Goal: Task Accomplishment & Management: Use online tool/utility

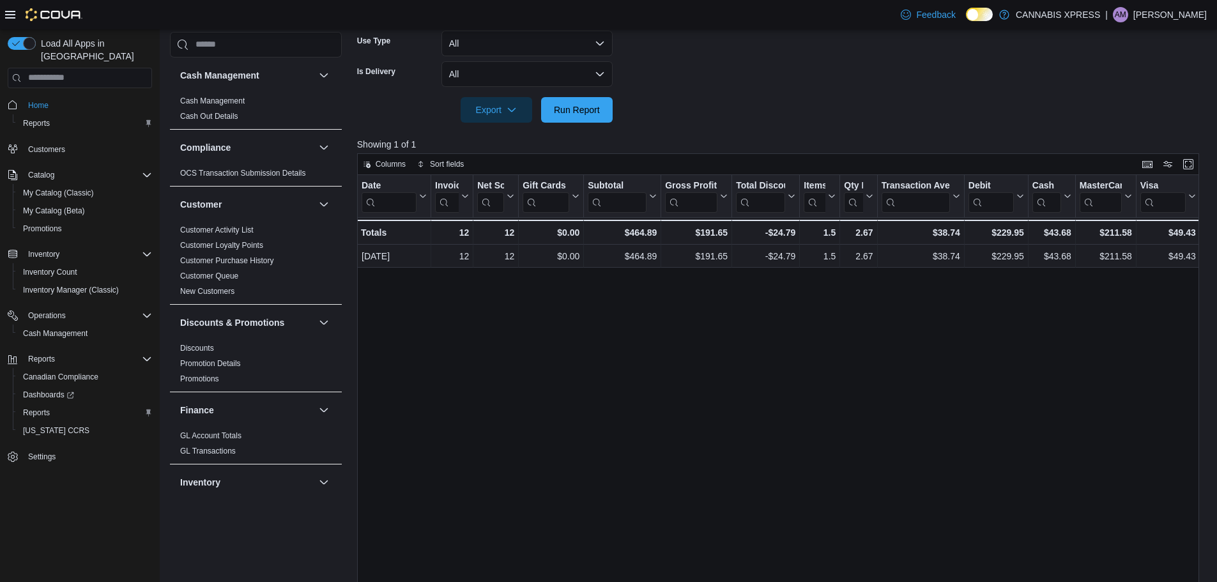
click at [562, 103] on span "Run Report" at bounding box center [577, 110] width 56 height 26
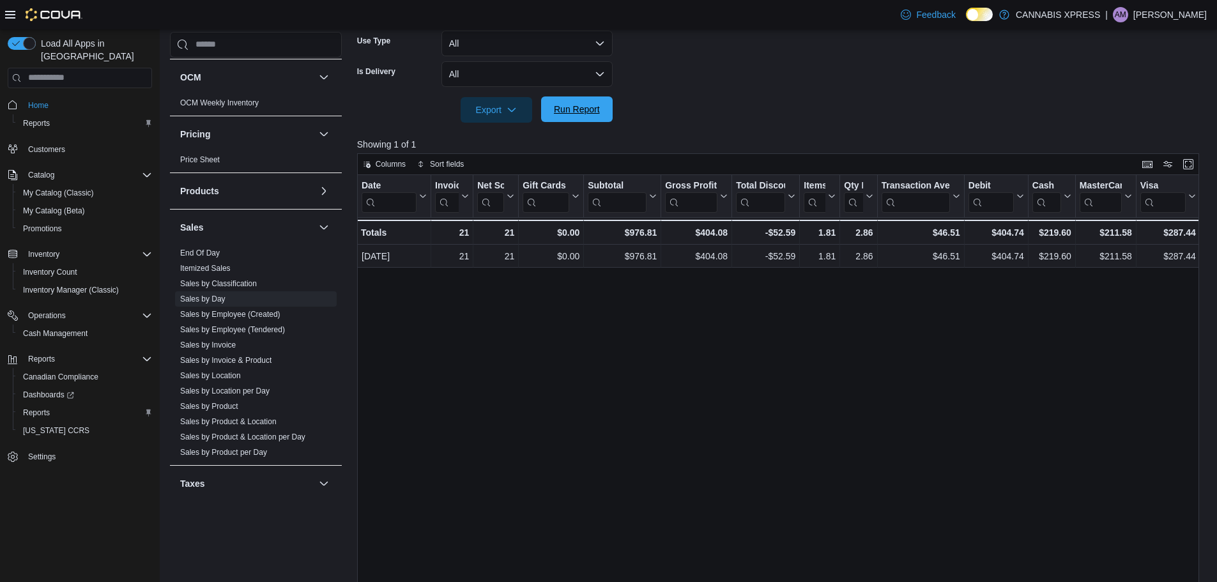
click at [565, 114] on span "Run Report" at bounding box center [577, 109] width 46 height 13
click at [583, 115] on span "Run Report" at bounding box center [577, 109] width 46 height 13
click at [814, 111] on form "Date Range [DATE] Locations CANNABIS XPRESS - [GEOGRAPHIC_DATA][PERSON_NAME] ([…" at bounding box center [782, 8] width 851 height 230
click at [591, 117] on span "Run Report" at bounding box center [577, 109] width 56 height 26
click at [597, 100] on span "Run Report" at bounding box center [577, 109] width 56 height 26
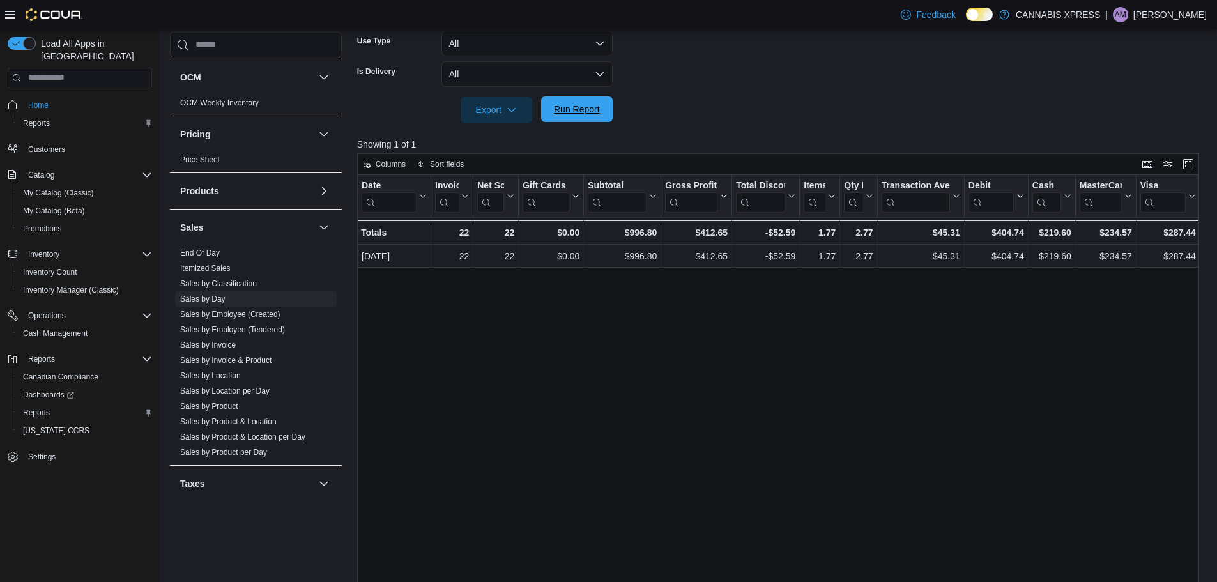
click at [575, 110] on span "Run Report" at bounding box center [577, 109] width 46 height 13
click at [583, 112] on span "Run Report" at bounding box center [577, 109] width 46 height 13
click at [587, 97] on span "Run Report" at bounding box center [577, 109] width 56 height 26
click at [580, 111] on span "Run Report" at bounding box center [577, 109] width 46 height 13
click at [587, 109] on span "Run Report" at bounding box center [577, 109] width 46 height 13
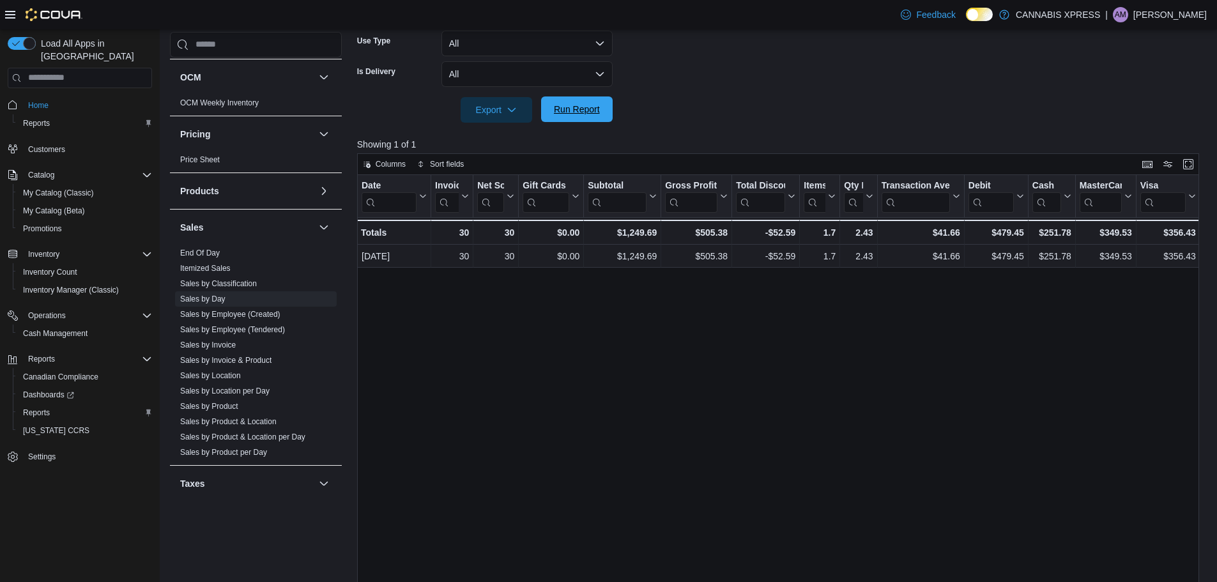
click at [586, 110] on span "Run Report" at bounding box center [577, 109] width 46 height 13
click at [579, 109] on span "Run Report" at bounding box center [577, 109] width 46 height 13
drag, startPoint x: 573, startPoint y: 117, endPoint x: 725, endPoint y: 97, distance: 153.3
click at [573, 116] on span "Run Report" at bounding box center [577, 110] width 56 height 26
drag, startPoint x: 571, startPoint y: 117, endPoint x: 718, endPoint y: 111, distance: 147.1
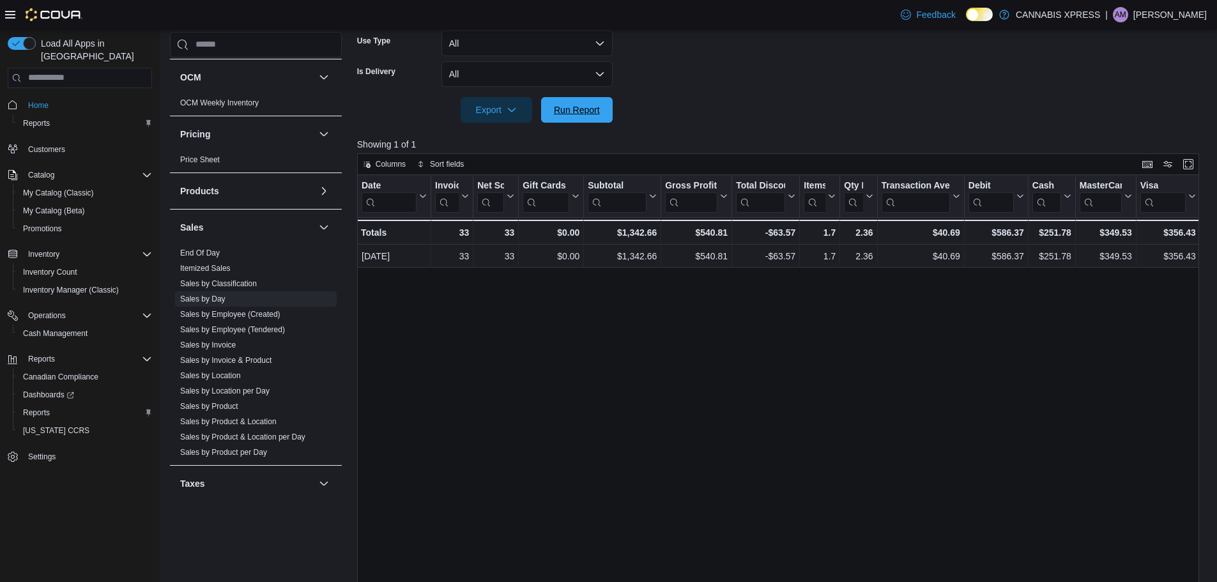
click at [571, 116] on span "Run Report" at bounding box center [577, 110] width 56 height 26
click at [581, 114] on span "Run Report" at bounding box center [577, 109] width 46 height 13
click at [570, 106] on span "Run Report" at bounding box center [577, 109] width 46 height 13
